Goal: Task Accomplishment & Management: Manage account settings

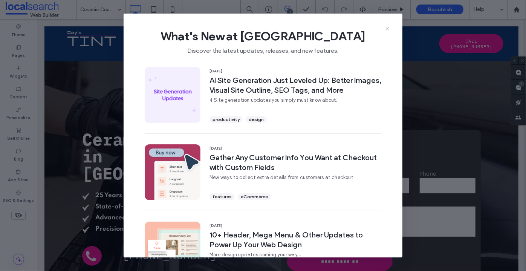
click at [388, 27] on icon at bounding box center [388, 29] width 6 height 6
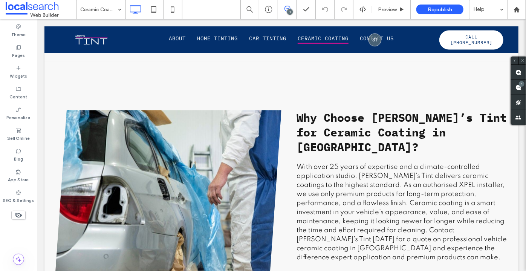
scroll to position [942, 0]
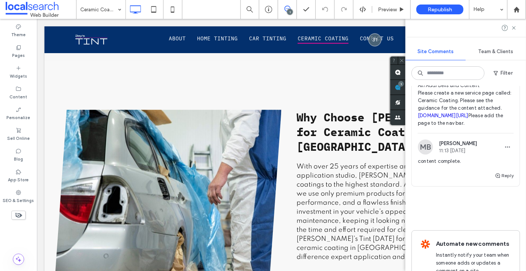
scroll to position [55, 0]
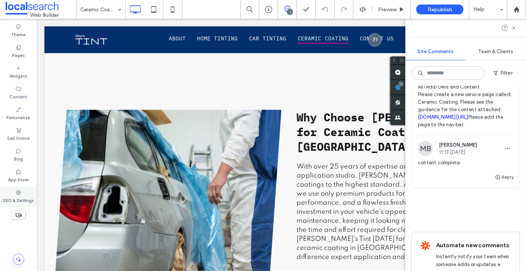
click at [13, 199] on label "SEO & Settings" at bounding box center [18, 200] width 31 height 8
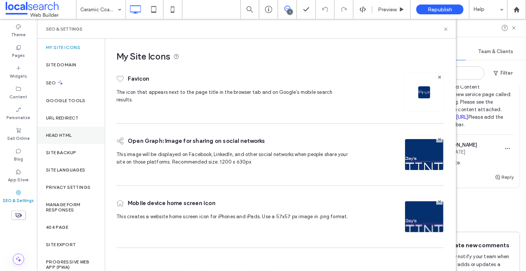
click at [77, 144] on div "Site Backup" at bounding box center [71, 152] width 68 height 17
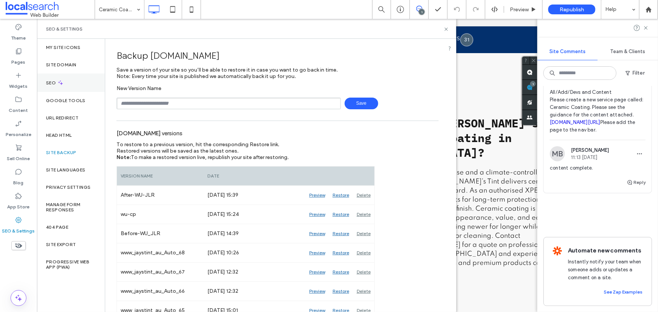
drag, startPoint x: 15, startPoint y: 60, endPoint x: 79, endPoint y: 78, distance: 66.8
click at [15, 60] on label "Pages" at bounding box center [19, 60] width 14 height 11
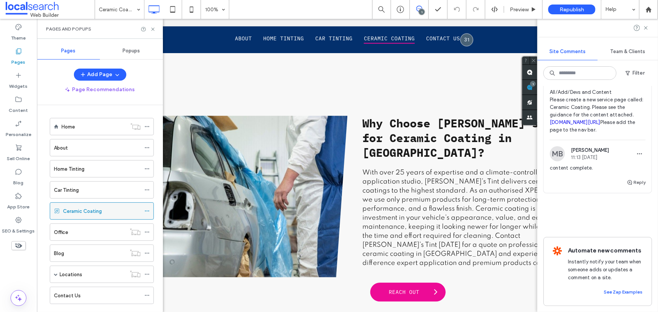
click at [145, 211] on use at bounding box center [147, 211] width 4 height 1
drag, startPoint x: 66, startPoint y: 147, endPoint x: 72, endPoint y: 143, distance: 6.5
click at [147, 211] on use at bounding box center [147, 211] width 4 height 1
click at [149, 190] on icon at bounding box center [146, 189] width 5 height 5
click at [147, 211] on icon at bounding box center [146, 211] width 5 height 5
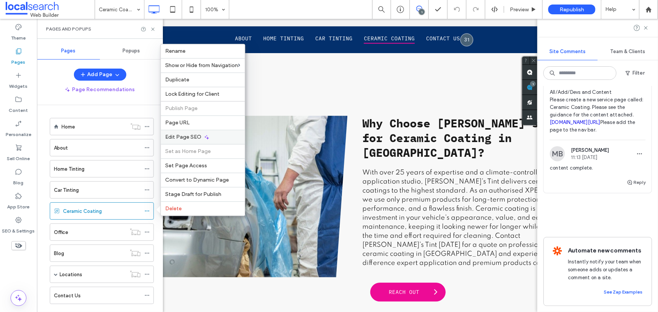
click at [179, 137] on span "Edit Page SEO" at bounding box center [183, 137] width 36 height 6
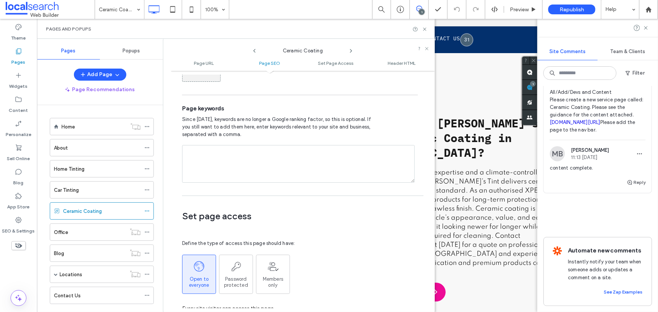
scroll to position [515, 0]
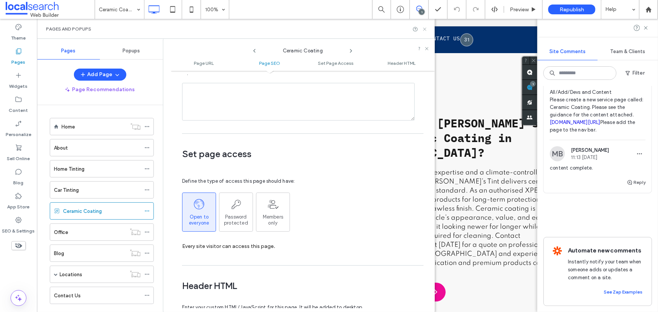
click at [425, 30] on icon at bounding box center [425, 29] width 6 height 6
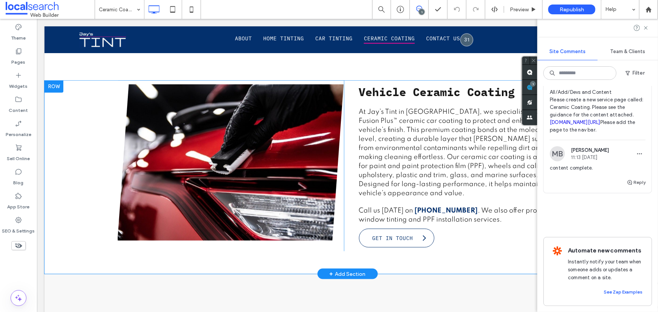
scroll to position [377, 0]
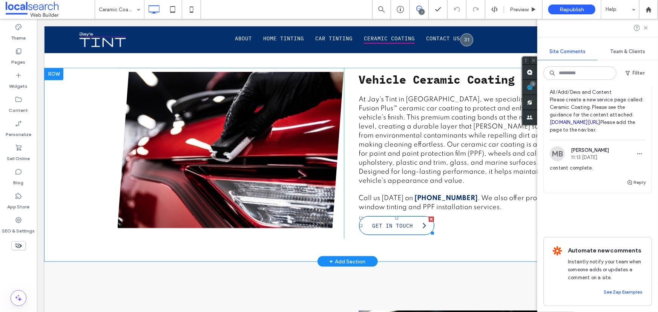
click at [402, 218] on span "Get In Touch" at bounding box center [392, 225] width 48 height 14
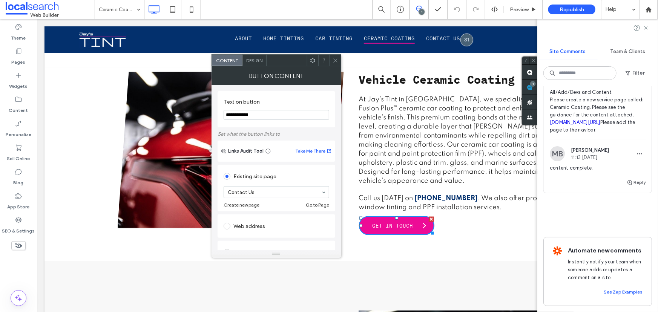
click at [259, 112] on input "**********" at bounding box center [277, 115] width 106 height 10
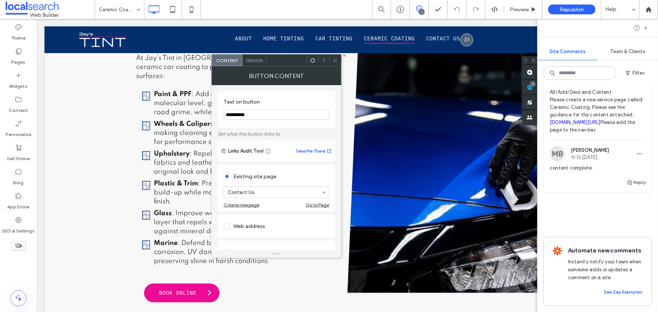
scroll to position [720, 0]
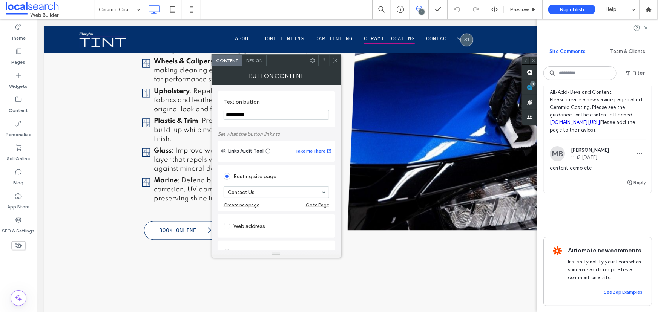
type input "**********"
click at [147, 221] on link "BOOK ONLINE" at bounding box center [181, 230] width 75 height 19
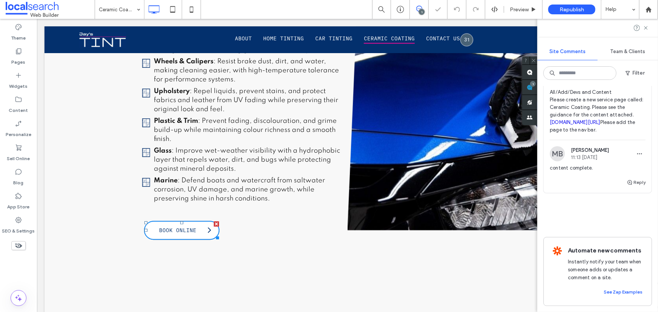
click at [147, 221] on link "BOOK ONLINE" at bounding box center [181, 230] width 75 height 19
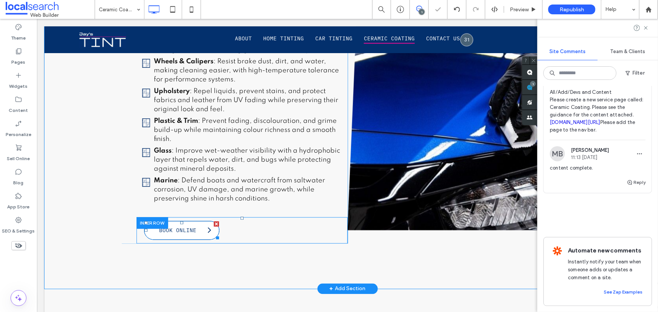
click at [199, 221] on link "BOOK ONLINE" at bounding box center [181, 230] width 75 height 19
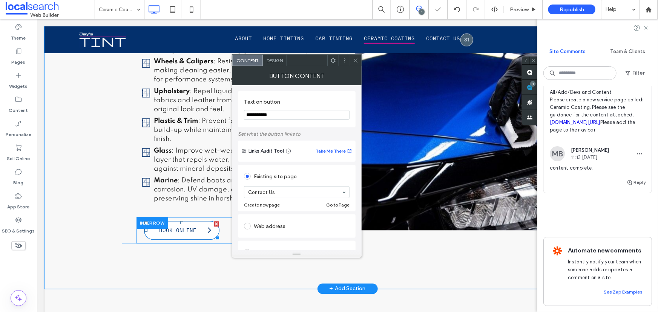
click at [199, 221] on link "BOOK ONLINE" at bounding box center [181, 230] width 75 height 19
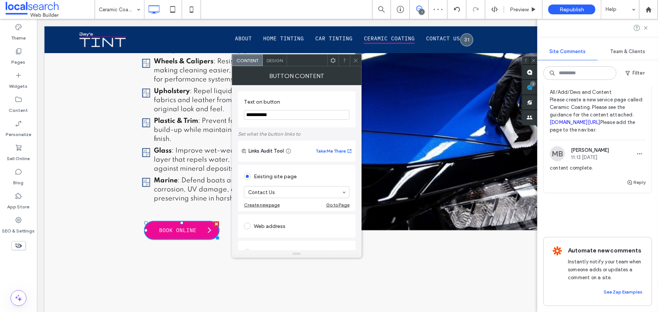
click at [309, 116] on input "**********" at bounding box center [297, 115] width 106 height 10
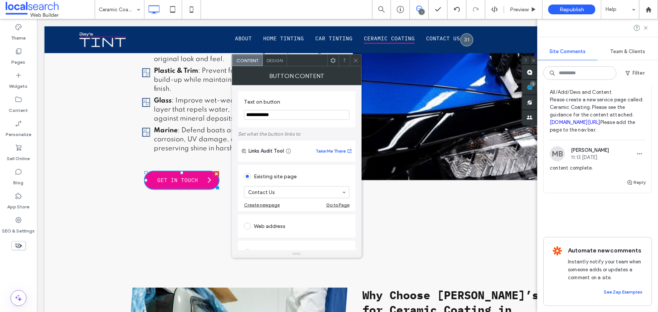
scroll to position [857, 0]
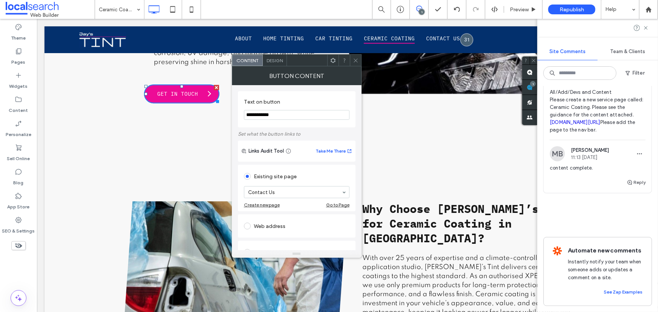
type input "**********"
click at [358, 58] on div at bounding box center [355, 60] width 11 height 11
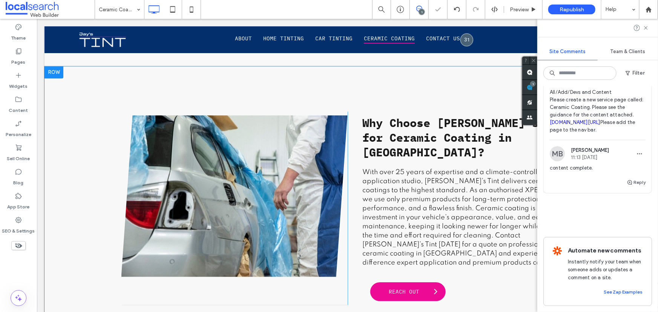
scroll to position [994, 0]
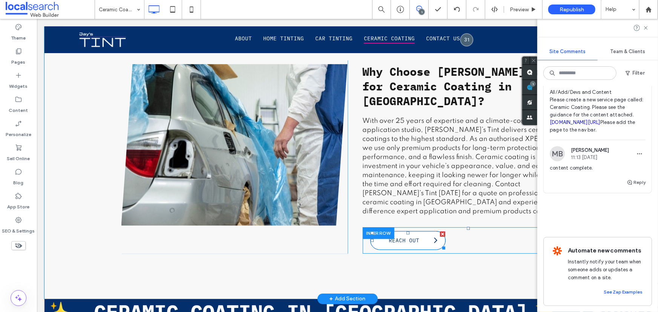
click at [406, 233] on span "Reach Out" at bounding box center [404, 240] width 38 height 14
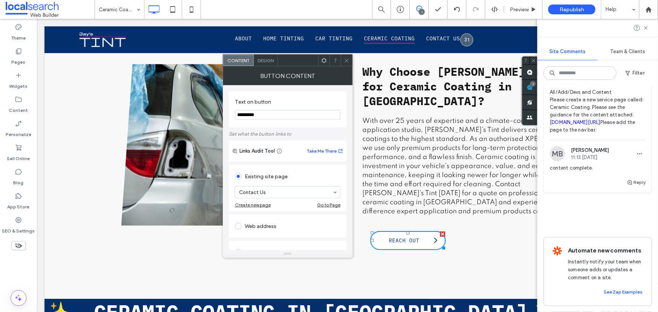
click at [406, 233] on span "Reach Out" at bounding box center [404, 240] width 38 height 14
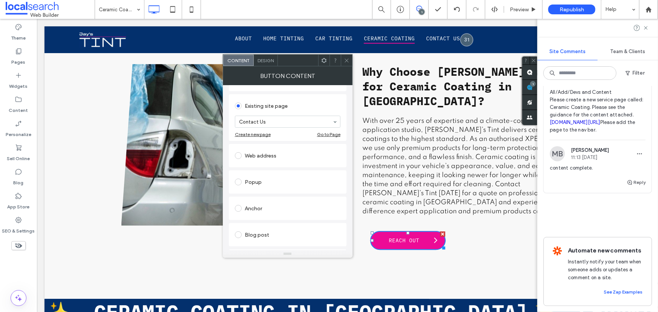
scroll to position [137, 0]
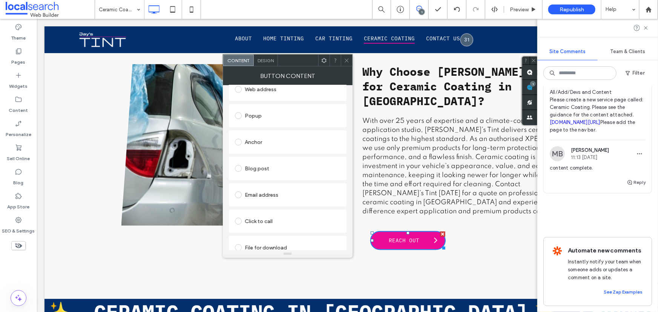
click at [349, 59] on icon at bounding box center [347, 61] width 6 height 6
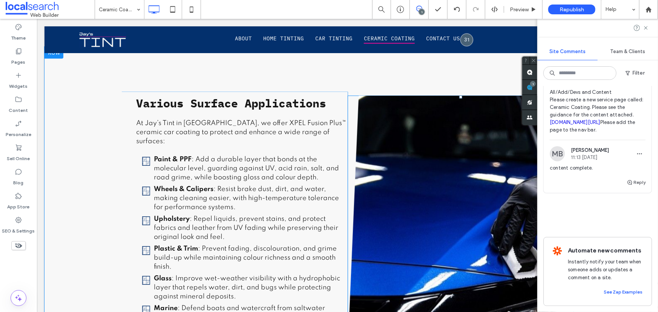
scroll to position [617, 0]
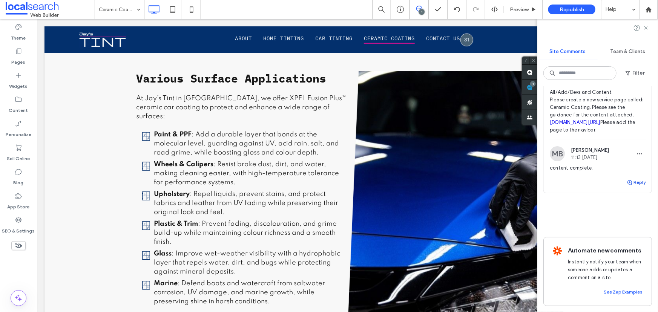
click at [526, 185] on use "button" at bounding box center [630, 182] width 5 height 5
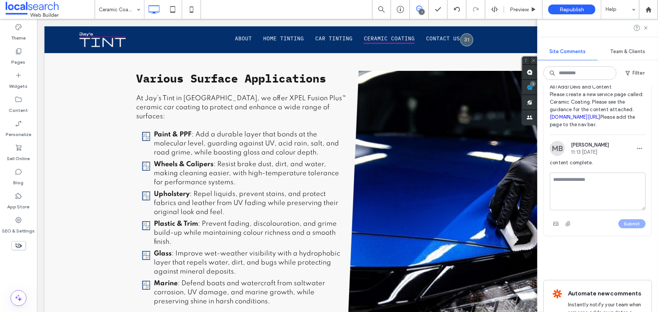
click at [526, 210] on textarea at bounding box center [598, 192] width 96 height 38
type textarea "**********"
click at [526, 230] on div "Submit" at bounding box center [598, 224] width 96 height 12
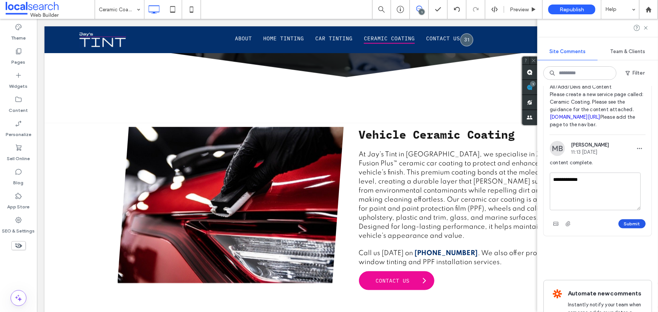
scroll to position [0, 0]
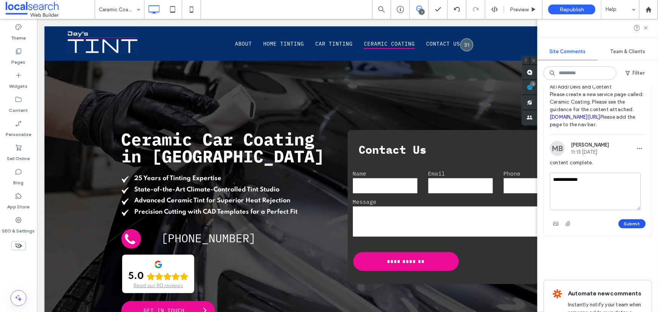
click at [526, 229] on button "Submit" at bounding box center [631, 223] width 27 height 9
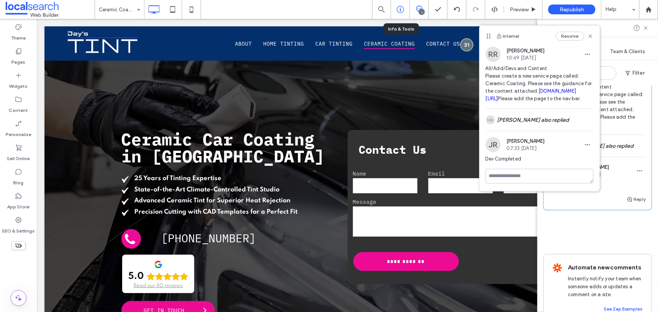
click at [404, 4] on div at bounding box center [400, 9] width 19 height 19
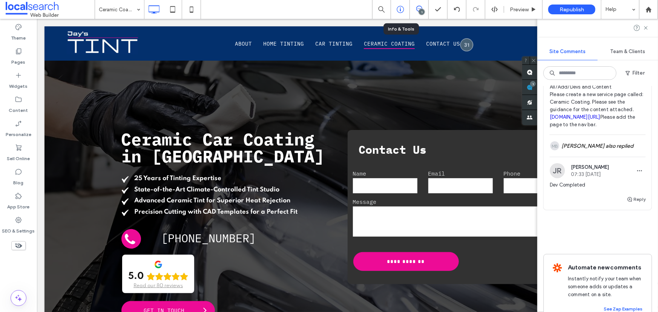
click at [402, 10] on icon at bounding box center [401, 10] width 8 height 8
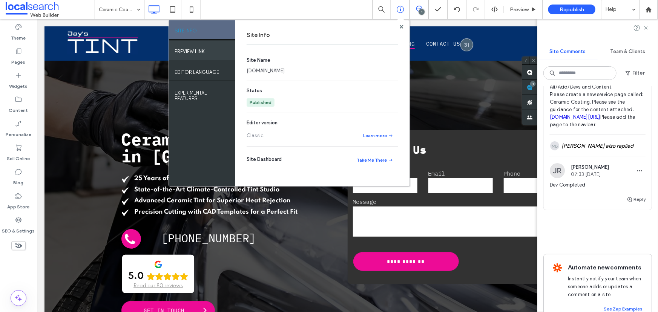
click at [196, 50] on label "PREVIEW LINK" at bounding box center [190, 49] width 30 height 9
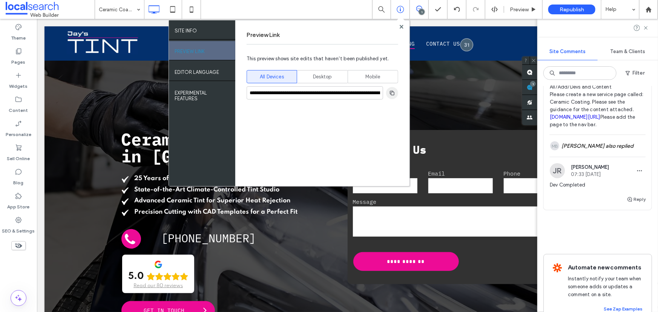
click at [396, 90] on span "button" at bounding box center [392, 93] width 12 height 12
click at [400, 25] on use at bounding box center [401, 27] width 4 height 4
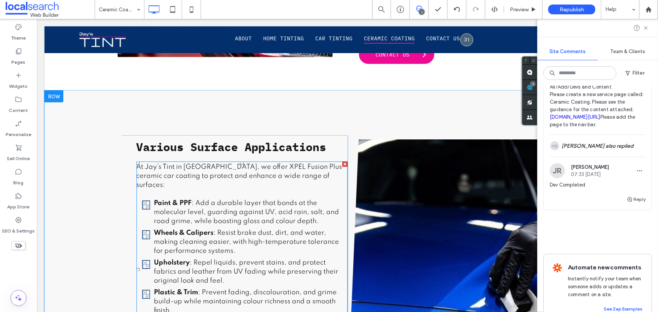
scroll to position [781, 0]
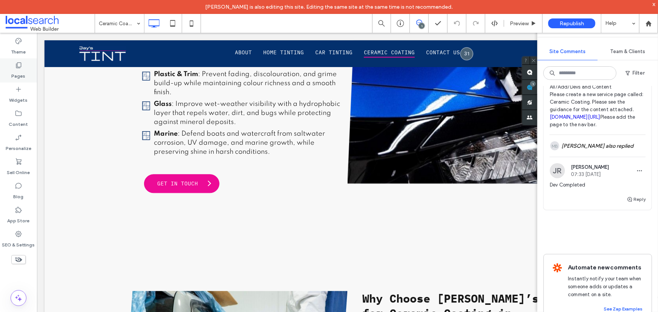
click at [23, 71] on label "Pages" at bounding box center [19, 74] width 14 height 11
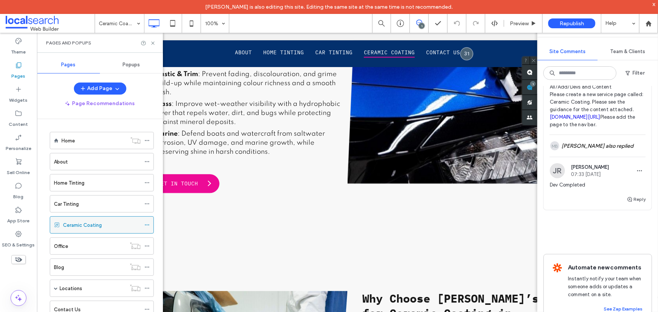
click at [148, 227] on icon at bounding box center [146, 224] width 5 height 5
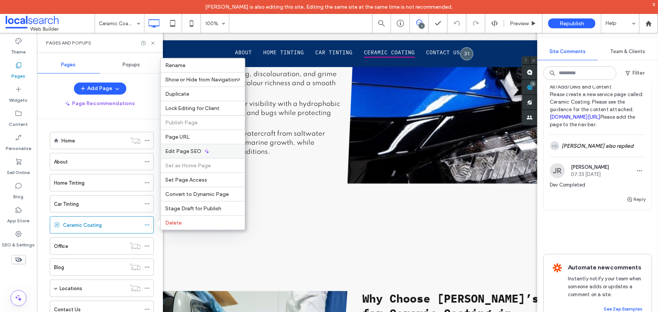
click at [202, 149] on div "Edit Page SEO" at bounding box center [203, 151] width 84 height 14
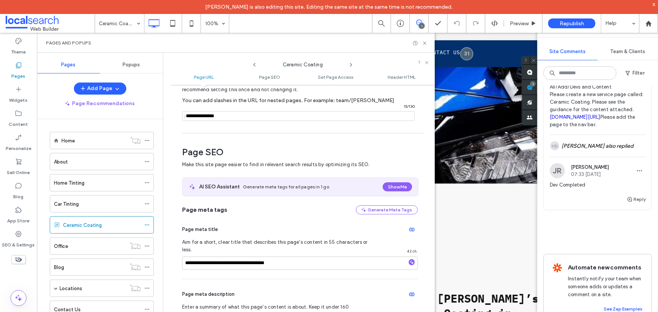
scroll to position [0, 0]
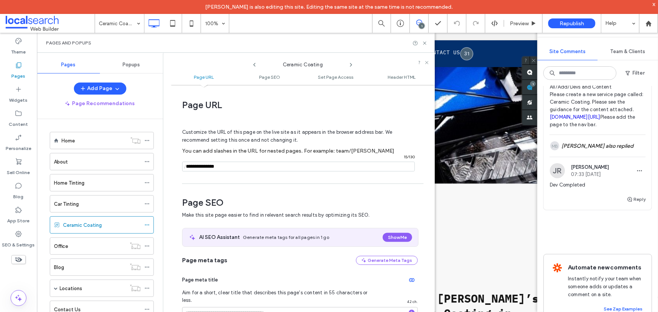
click at [207, 169] on input "notEmpty" at bounding box center [298, 167] width 233 height 10
type input "**********"
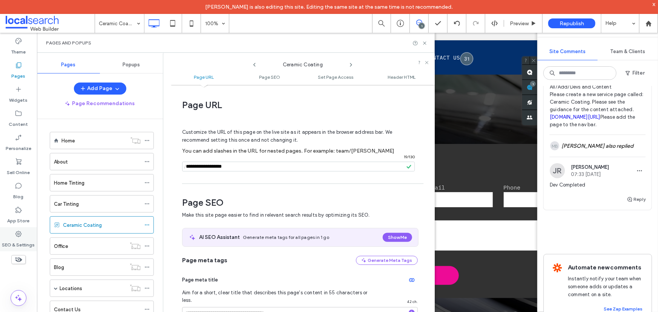
click at [24, 233] on div "SEO & Settings" at bounding box center [18, 239] width 37 height 24
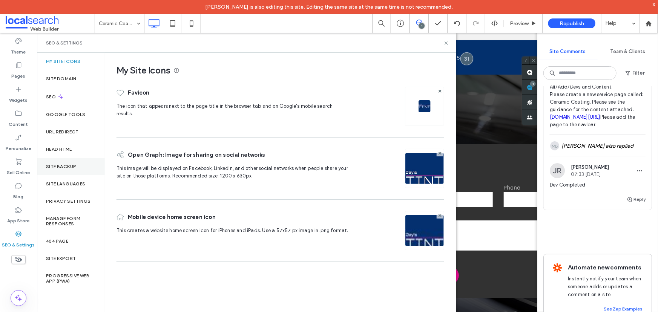
click at [75, 159] on div "Site Backup" at bounding box center [71, 166] width 68 height 17
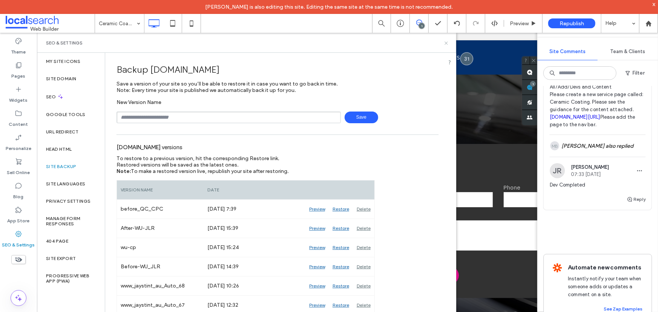
drag, startPoint x: 446, startPoint y: 44, endPoint x: 293, endPoint y: 44, distance: 153.1
click at [446, 44] on icon at bounding box center [446, 43] width 6 height 6
